Goal: Information Seeking & Learning: Learn about a topic

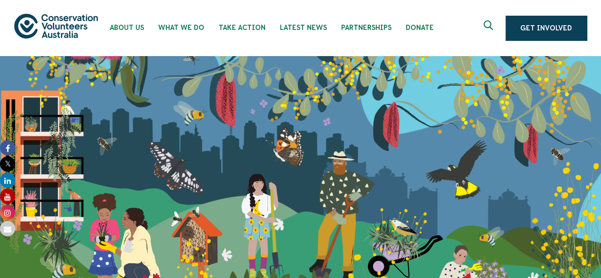
click at [489, 31] on icon "Expand search box" at bounding box center [490, 27] width 12 height 14
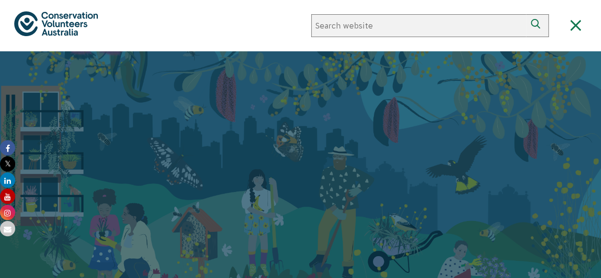
click at [423, 29] on input "Search website" at bounding box center [418, 25] width 215 height 23
type input "melbourne"
click at [526, 14] on button "Search" at bounding box center [537, 25] width 23 height 23
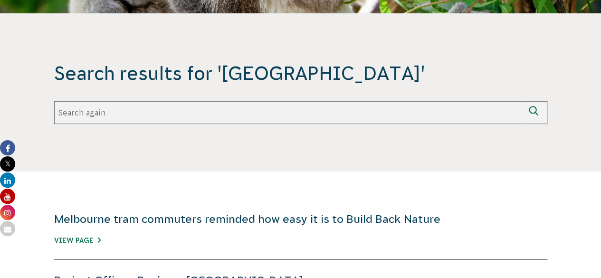
scroll to position [358, 0]
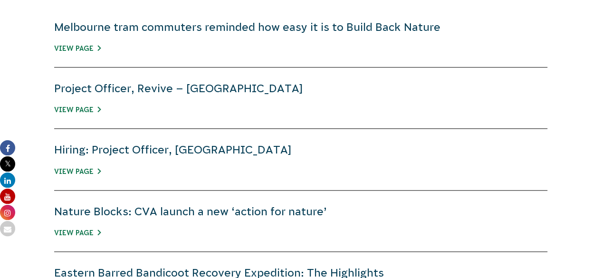
click at [360, 181] on div "Hiring: Project Officer, Melbourne View Page" at bounding box center [301, 159] width 494 height 61
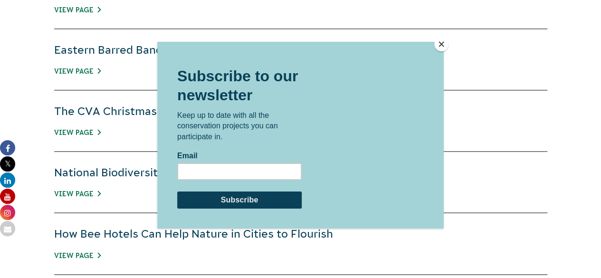
scroll to position [581, 0]
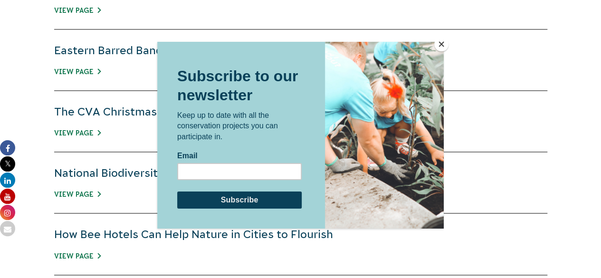
click at [443, 41] on button "Close" at bounding box center [442, 44] width 14 height 14
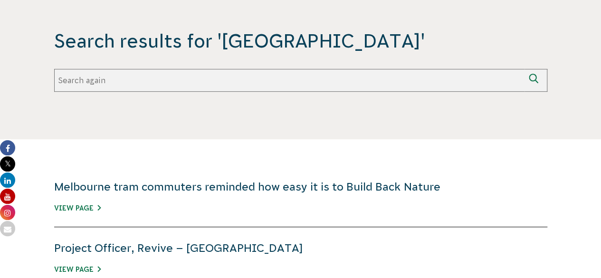
scroll to position [0, 0]
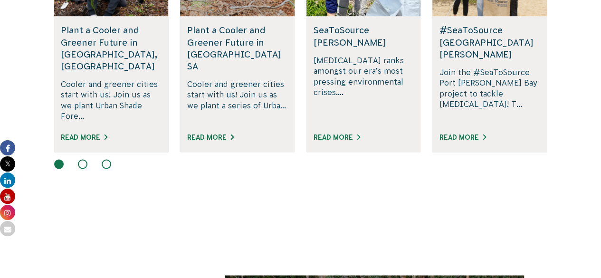
scroll to position [722, 0]
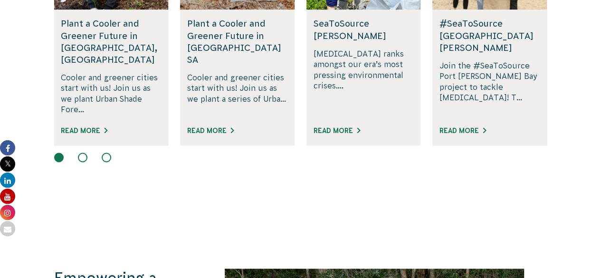
click at [81, 153] on button at bounding box center [83, 158] width 10 height 10
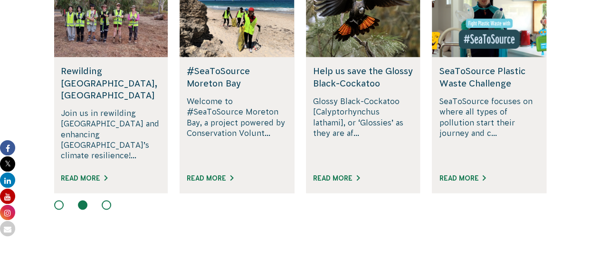
scroll to position [674, 0]
click at [109, 201] on button at bounding box center [107, 206] width 10 height 10
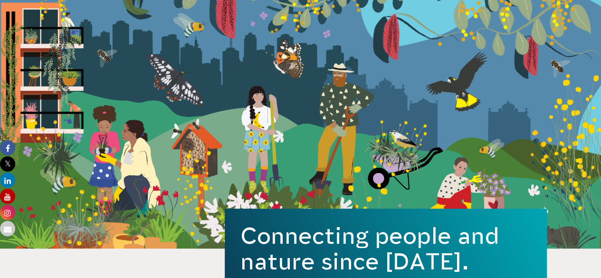
scroll to position [58, 0]
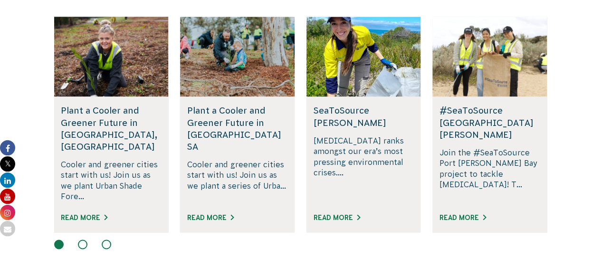
scroll to position [636, 0]
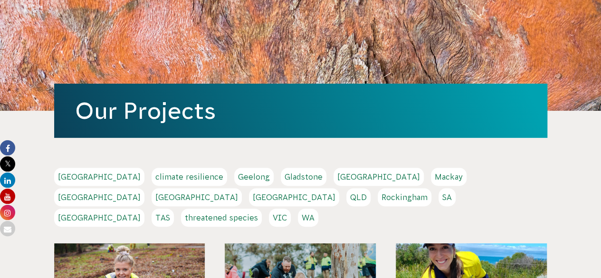
scroll to position [69, 0]
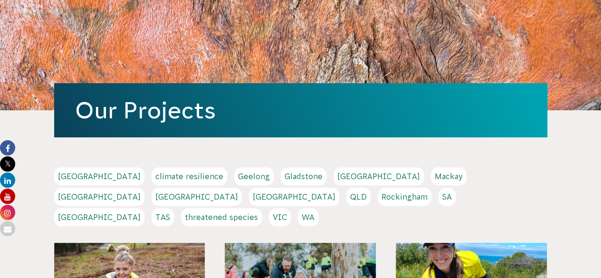
click at [145, 188] on link "[GEOGRAPHIC_DATA]" at bounding box center [99, 197] width 90 height 18
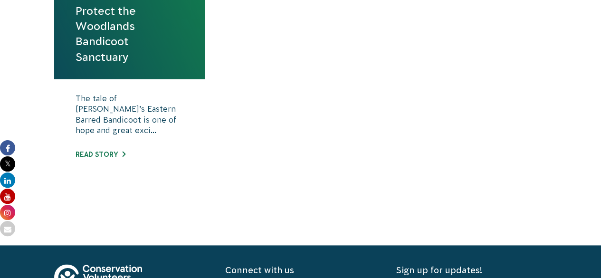
scroll to position [473, 0]
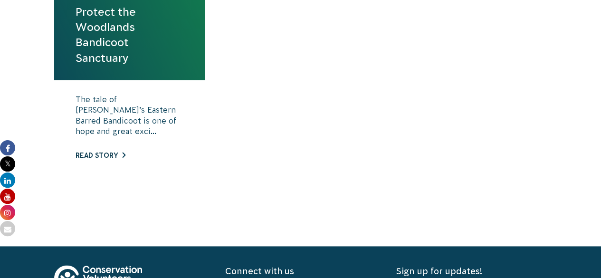
click at [118, 152] on link "Read story" at bounding box center [101, 156] width 50 height 8
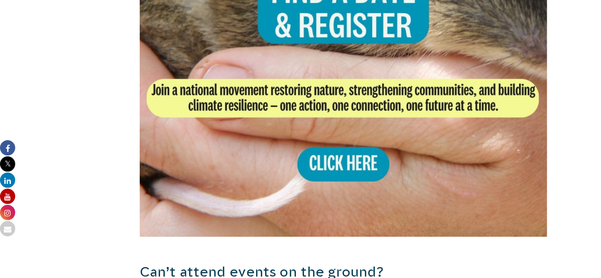
scroll to position [1985, 0]
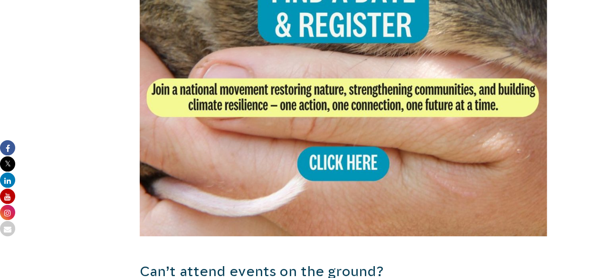
click at [334, 155] on img at bounding box center [344, 32] width 408 height 408
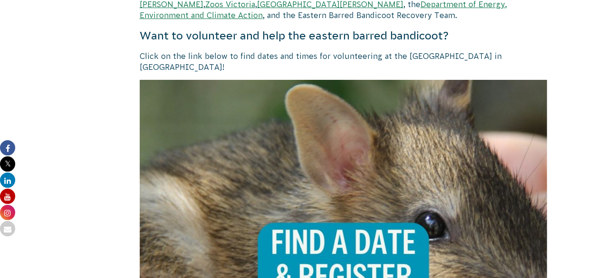
scroll to position [1686, 0]
